Goal: Information Seeking & Learning: Learn about a topic

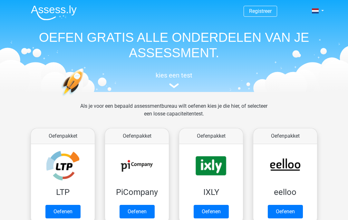
scroll to position [14, 0]
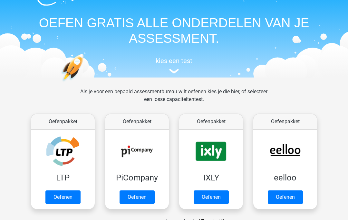
click at [59, 200] on link "Oefenen" at bounding box center [62, 198] width 35 height 14
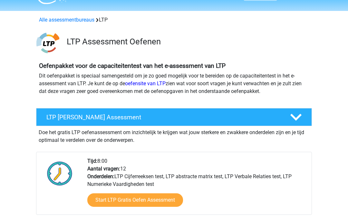
scroll to position [23, 0]
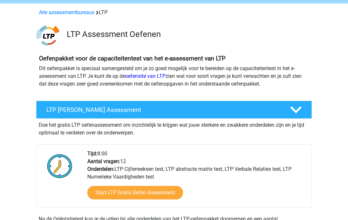
click at [169, 194] on link "Start LTP Gratis Oefen Assessment" at bounding box center [135, 193] width 96 height 14
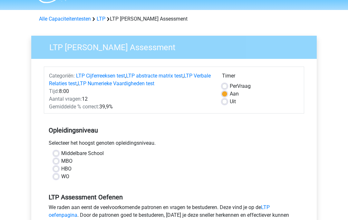
scroll to position [17, 0]
click at [61, 151] on label "Middelbare School" at bounding box center [82, 153] width 43 height 8
click at [54, 151] on input "Middelbare School" at bounding box center [55, 152] width 5 height 6
radio input "true"
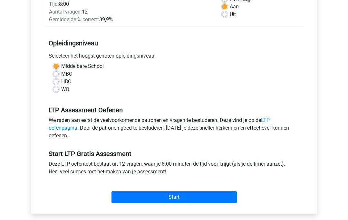
scroll to position [104, 0]
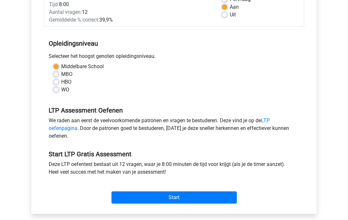
click at [186, 200] on input "Start" at bounding box center [173, 198] width 125 height 12
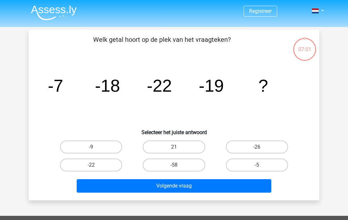
click at [107, 145] on label "-9" at bounding box center [91, 147] width 62 height 13
click at [95, 147] on input "-9" at bounding box center [93, 149] width 4 height 4
radio input "true"
click at [174, 188] on button "Volgende vraag" at bounding box center [174, 186] width 195 height 14
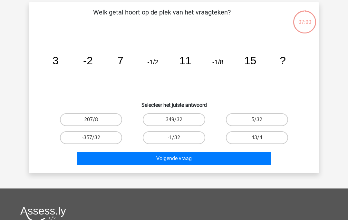
scroll to position [30, 0]
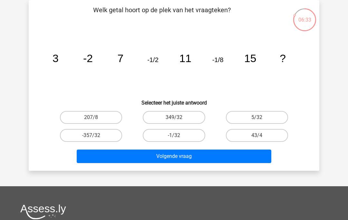
click at [266, 117] on label "5/32" at bounding box center [257, 117] width 62 height 13
click at [261, 118] on input "5/32" at bounding box center [259, 120] width 4 height 4
radio input "true"
click at [187, 157] on button "Volgende vraag" at bounding box center [174, 157] width 195 height 14
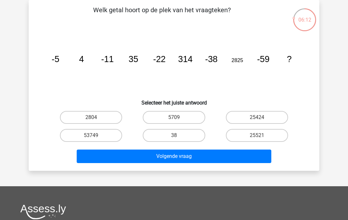
click at [194, 137] on label "38" at bounding box center [174, 135] width 62 height 13
click at [178, 137] on input "38" at bounding box center [176, 138] width 4 height 4
radio input "true"
click at [184, 157] on button "Volgende vraag" at bounding box center [174, 157] width 195 height 14
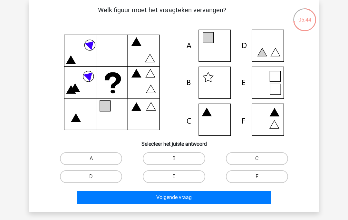
click at [282, 81] on icon at bounding box center [174, 83] width 260 height 106
click at [277, 88] on icon at bounding box center [275, 89] width 11 height 11
click at [274, 80] on icon at bounding box center [174, 83] width 260 height 106
click at [190, 175] on label "E" at bounding box center [174, 176] width 62 height 13
click at [178, 177] on input "E" at bounding box center [176, 179] width 4 height 4
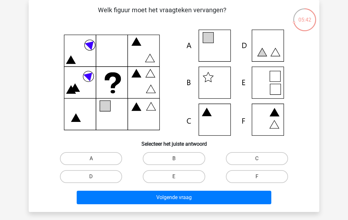
radio input "true"
click at [196, 192] on button "Volgende vraag" at bounding box center [174, 198] width 195 height 14
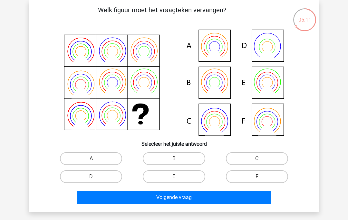
click at [225, 90] on icon at bounding box center [214, 82] width 26 height 26
click at [181, 161] on label "B" at bounding box center [174, 158] width 62 height 13
click at [178, 161] on input "B" at bounding box center [176, 161] width 4 height 4
radio input "true"
click at [179, 199] on button "Volgende vraag" at bounding box center [174, 198] width 195 height 14
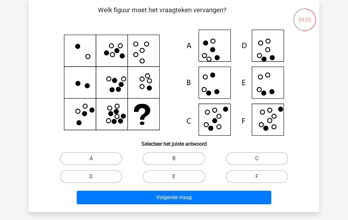
click at [271, 88] on icon at bounding box center [174, 83] width 260 height 106
click at [190, 180] on label "E" at bounding box center [174, 176] width 62 height 13
click at [178, 180] on input "E" at bounding box center [176, 179] width 4 height 4
radio input "true"
click at [199, 197] on button "Volgende vraag" at bounding box center [174, 198] width 195 height 14
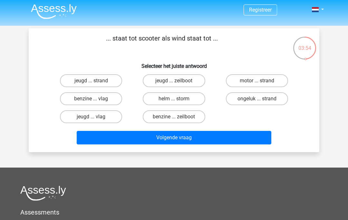
scroll to position [0, 0]
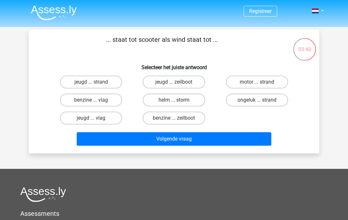
click at [192, 83] on label "jeugd ... zeilboot" at bounding box center [174, 82] width 62 height 13
click at [178, 83] on input "jeugd ... zeilboot" at bounding box center [176, 84] width 4 height 4
radio input "true"
click at [199, 141] on button "Volgende vraag" at bounding box center [174, 139] width 195 height 14
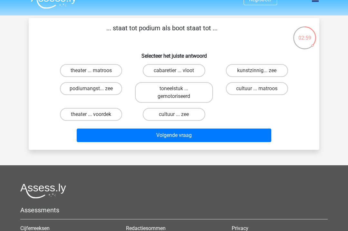
scroll to position [10, 0]
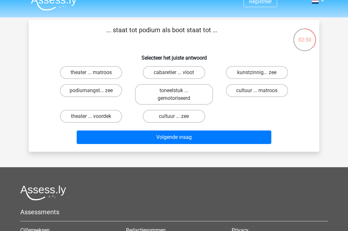
click at [75, 115] on label "theater ... voordek" at bounding box center [91, 116] width 62 height 13
click at [91, 116] on input "theater ... voordek" at bounding box center [93, 118] width 4 height 4
radio input "true"
click at [254, 141] on button "Volgende vraag" at bounding box center [174, 137] width 195 height 14
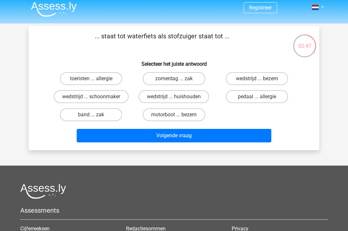
scroll to position [0, 0]
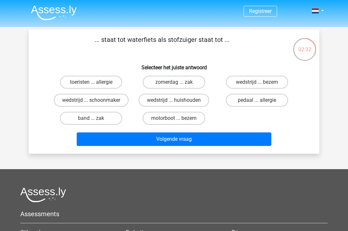
click at [274, 106] on label "pedaal ... allergie" at bounding box center [257, 100] width 62 height 13
click at [261, 104] on input "pedaal ... allergie" at bounding box center [259, 102] width 4 height 4
radio input "true"
click at [245, 150] on div "... staat tot waterfiets als stofzuiger staat tot ... Selecteer het juiste antw…" at bounding box center [174, 92] width 290 height 124
click at [251, 140] on button "Volgende vraag" at bounding box center [174, 139] width 195 height 14
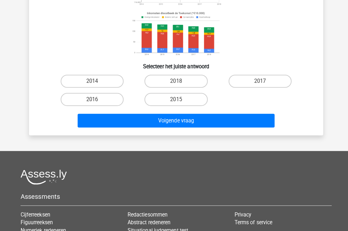
scroll to position [108, 0]
click at [113, 82] on label "2014" at bounding box center [91, 80] width 62 height 13
click at [95, 82] on input "2014" at bounding box center [93, 82] width 4 height 4
radio input "true"
click at [195, 118] on button "Volgende vraag" at bounding box center [174, 119] width 195 height 14
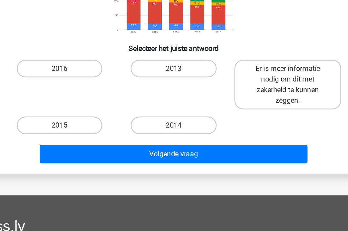
scroll to position [98, 0]
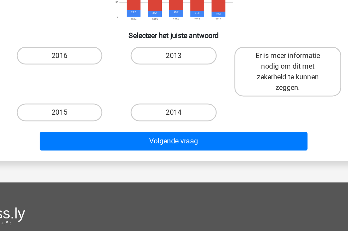
click at [63, 84] on label "2016" at bounding box center [91, 90] width 62 height 13
click at [91, 91] on input "2016" at bounding box center [93, 93] width 4 height 4
radio input "true"
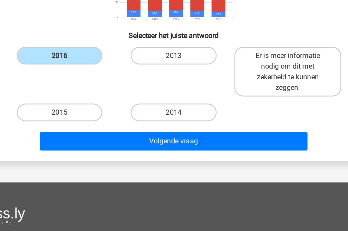
click at [129, 146] on button "Volgende vraag" at bounding box center [174, 153] width 195 height 14
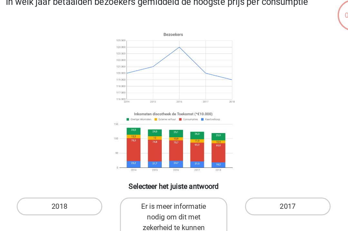
scroll to position [29, 0]
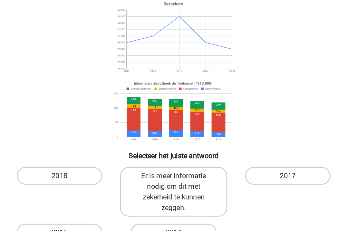
click at [150, 153] on label "Er is meer informatie nodig om dit met zekerheid te kunnen zeggen." at bounding box center [174, 171] width 78 height 36
click at [174, 159] on input "Er is meer informatie nodig om dit met zekerheid te kunnen zeggen." at bounding box center [176, 161] width 4 height 4
radio input "true"
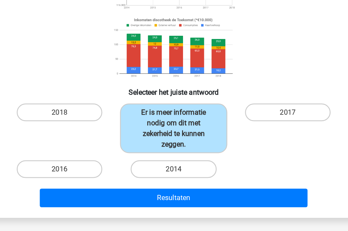
scroll to position [73, 0]
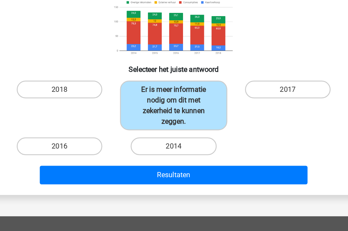
click at [191, 171] on button "Resultaten" at bounding box center [174, 178] width 195 height 14
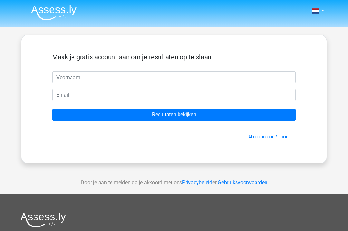
click at [58, 78] on input "text" at bounding box center [173, 77] width 243 height 12
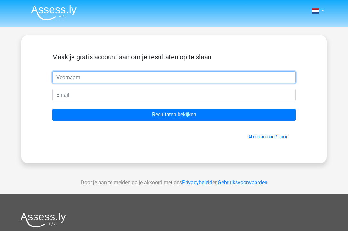
type input "[PERSON_NAME]"
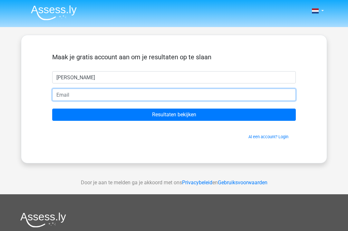
type input "[PERSON_NAME][EMAIL_ADDRESS][DOMAIN_NAME]"
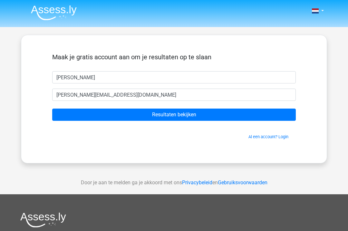
click at [204, 119] on input "Resultaten bekijken" at bounding box center [173, 115] width 243 height 12
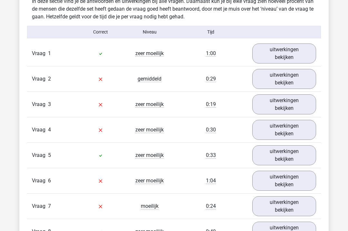
scroll to position [684, 0]
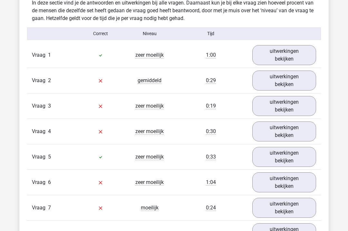
click at [300, 52] on link "uitwerkingen bekijken" at bounding box center [284, 55] width 64 height 20
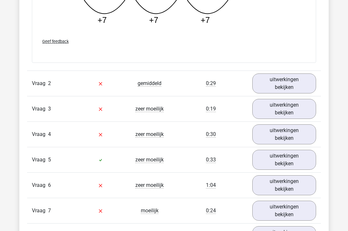
scroll to position [1004, 0]
click at [298, 82] on link "uitwerkingen bekijken" at bounding box center [284, 84] width 64 height 20
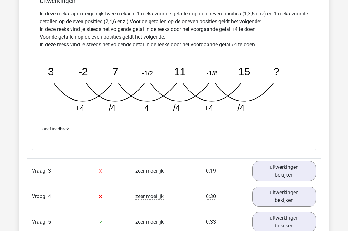
scroll to position [1250, 0]
click at [306, 166] on link "uitwerkingen bekijken" at bounding box center [284, 171] width 64 height 20
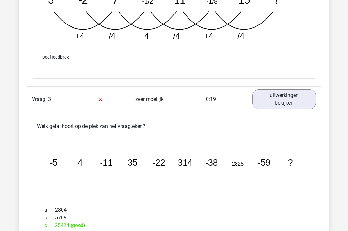
scroll to position [1319, 0]
